Goal: Transaction & Acquisition: Obtain resource

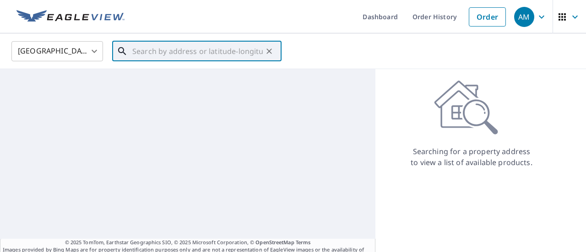
paste input "[STREET_ADDRESS]"
click at [183, 44] on input "[STREET_ADDRESS]" at bounding box center [197, 51] width 131 height 26
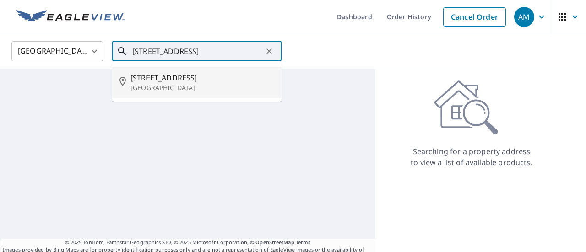
click at [184, 96] on li "[STREET_ADDRESS]" at bounding box center [196, 82] width 169 height 31
type input "[STREET_ADDRESS]"
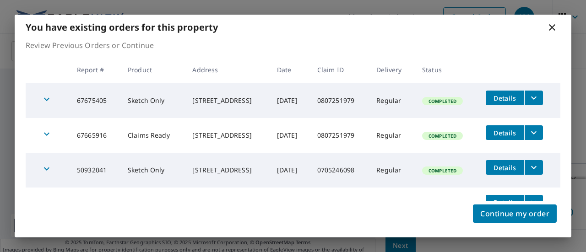
click at [555, 31] on icon at bounding box center [552, 27] width 11 height 11
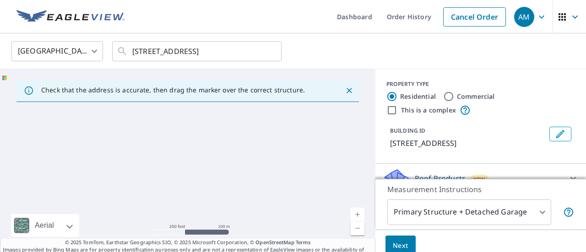
click at [279, 181] on div at bounding box center [188, 165] width 376 height 192
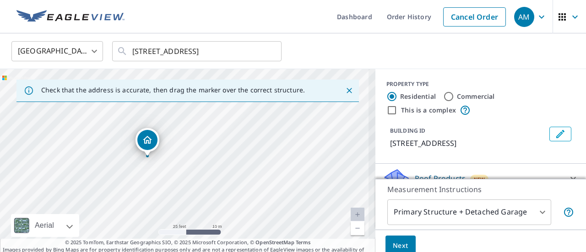
drag, startPoint x: 111, startPoint y: 136, endPoint x: 152, endPoint y: 168, distance: 51.6
click at [152, 168] on div "[STREET_ADDRESS]" at bounding box center [188, 165] width 376 height 192
click at [270, 51] on icon "Clear" at bounding box center [269, 51] width 9 height 9
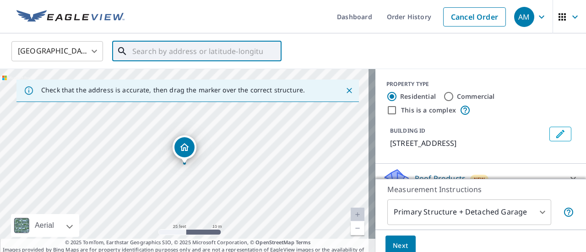
paste input "[STREET_ADDRESS]"
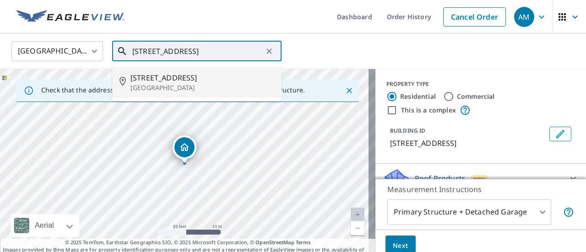
scroll to position [0, 47]
click at [188, 85] on p "[GEOGRAPHIC_DATA]" at bounding box center [203, 87] width 144 height 9
type input "[STREET_ADDRESS]"
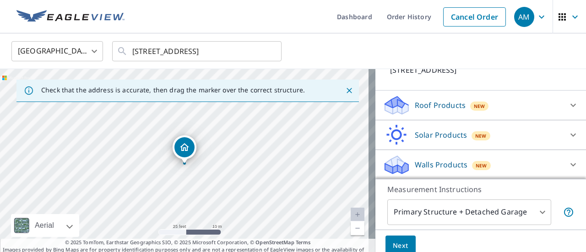
scroll to position [32, 0]
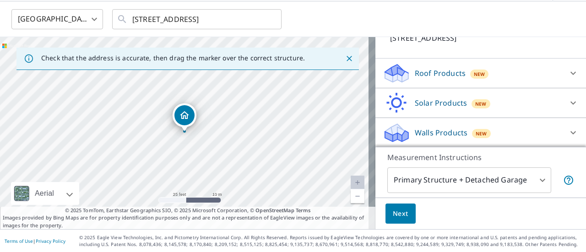
click at [521, 76] on div "Roof Products New" at bounding box center [473, 74] width 180 height 22
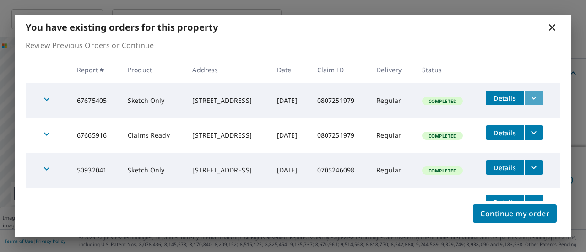
click at [543, 99] on button "filesDropdownBtn-67675405" at bounding box center [533, 98] width 19 height 15
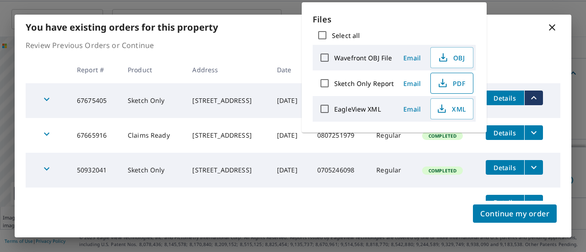
click at [469, 85] on button "PDF" at bounding box center [452, 83] width 43 height 21
click at [534, 135] on icon "filesDropdownBtn-67665916" at bounding box center [534, 132] width 11 height 11
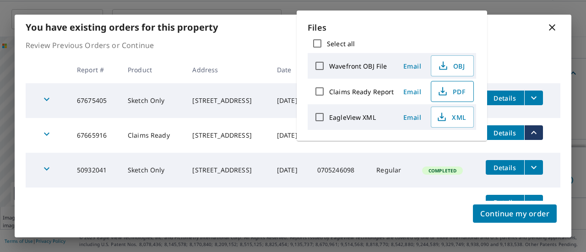
click at [451, 92] on span "PDF" at bounding box center [451, 91] width 29 height 11
